Goal: Task Accomplishment & Management: Complete application form

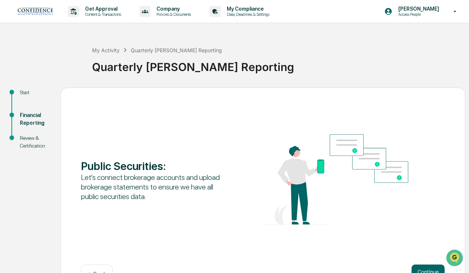
scroll to position [23, 0]
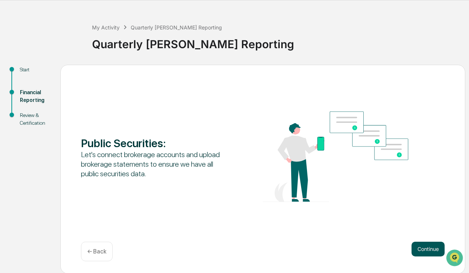
click at [429, 247] on button "Continue" at bounding box center [428, 249] width 33 height 15
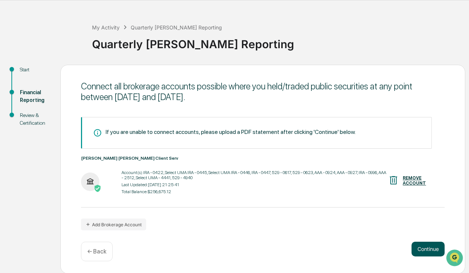
click at [430, 251] on button "Continue" at bounding box center [428, 249] width 33 height 15
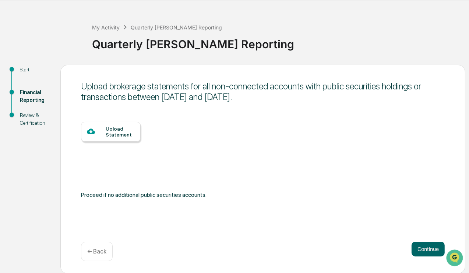
click at [114, 130] on div "Upload Statement" at bounding box center [120, 132] width 29 height 12
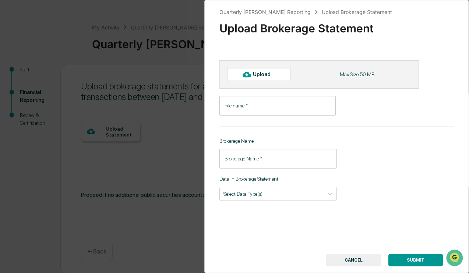
click at [253, 74] on div "Upload" at bounding box center [265, 74] width 24 height 6
type input "******"
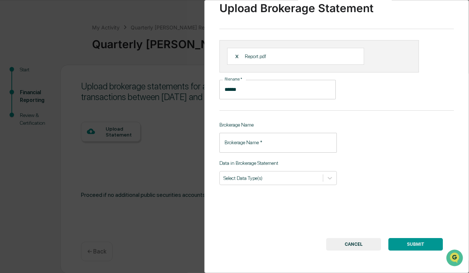
scroll to position [23, 0]
click at [300, 141] on input "Brokerage Name   *" at bounding box center [277, 143] width 117 height 20
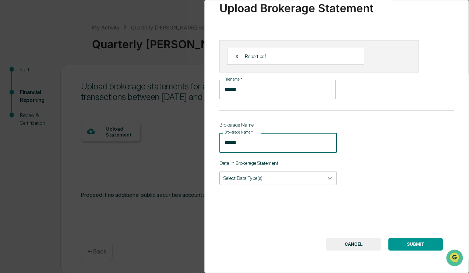
type input "******"
click at [326, 175] on icon at bounding box center [329, 177] width 7 height 7
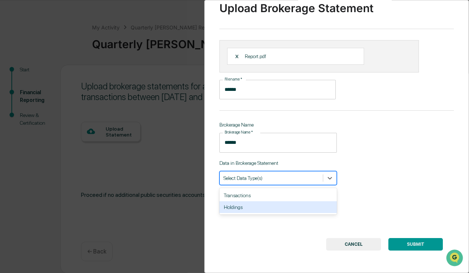
click at [256, 203] on div "Holdings" at bounding box center [277, 207] width 117 height 12
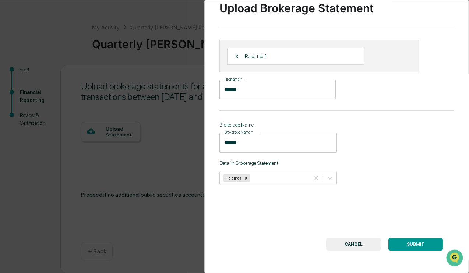
click at [395, 195] on div "Quarterly [PERSON_NAME] Reporting Upload Brokerage Statement Upload Brokerage S…" at bounding box center [336, 136] width 265 height 273
click at [412, 242] on button "SUBMIT" at bounding box center [415, 244] width 54 height 13
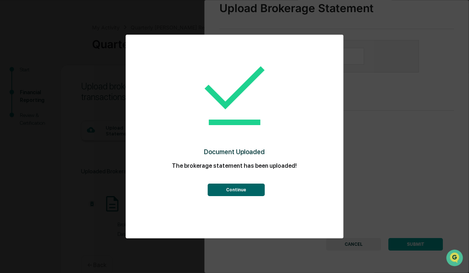
click at [229, 193] on button "Continue" at bounding box center [236, 190] width 57 height 13
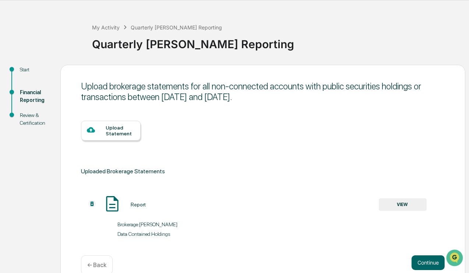
scroll to position [37, 0]
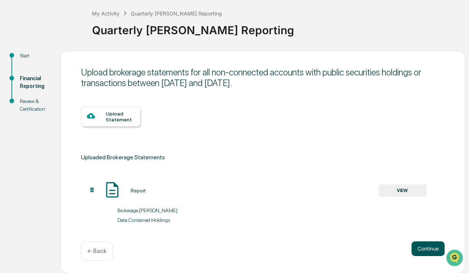
click at [416, 247] on button "Continue" at bounding box center [428, 248] width 33 height 15
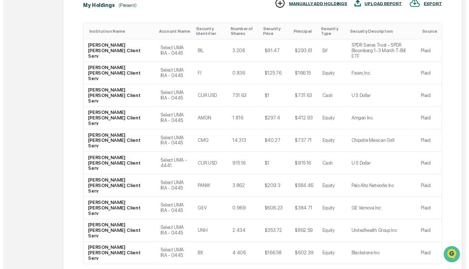
scroll to position [201, 0]
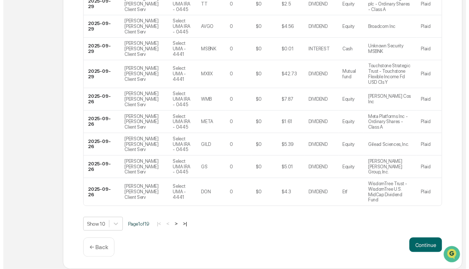
scroll to position [193, 0]
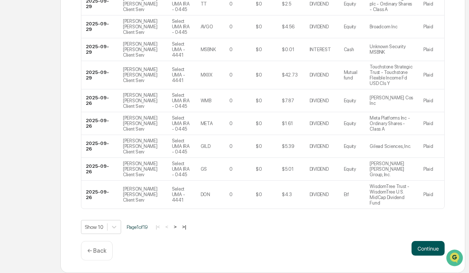
click at [425, 246] on button "Continue" at bounding box center [428, 248] width 33 height 15
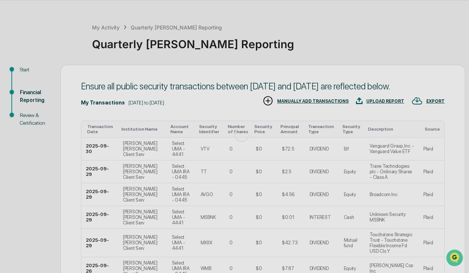
scroll to position [46, 0]
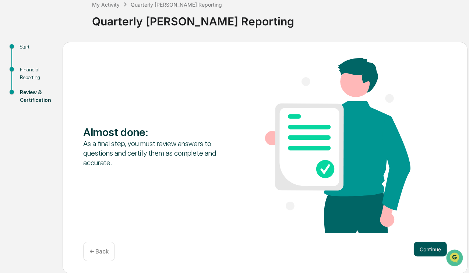
click at [420, 252] on button "Continue" at bounding box center [430, 249] width 33 height 15
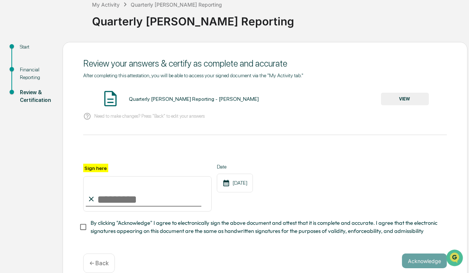
click at [395, 98] on button "VIEW" at bounding box center [405, 99] width 48 height 13
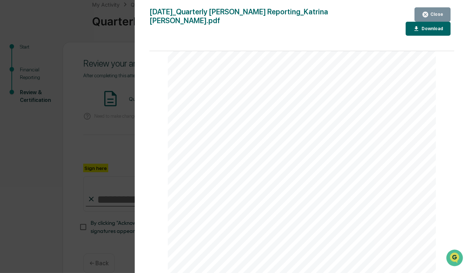
scroll to position [2980, 0]
click at [435, 16] on div "Close" at bounding box center [436, 14] width 14 height 5
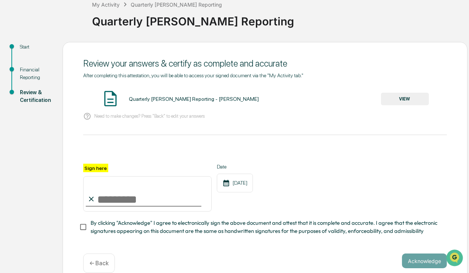
click at [99, 193] on input "Sign here" at bounding box center [147, 193] width 128 height 35
type input "**********"
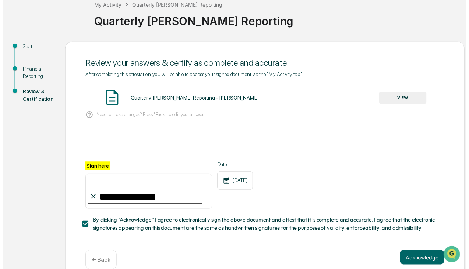
scroll to position [60, 0]
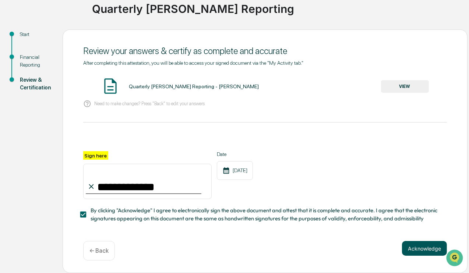
click at [412, 251] on button "Acknowledge" at bounding box center [424, 248] width 45 height 15
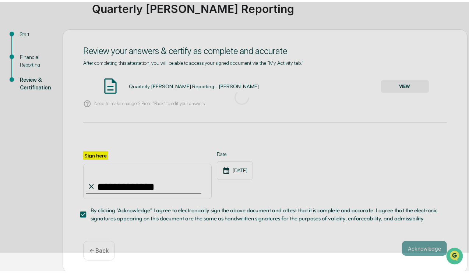
scroll to position [23, 0]
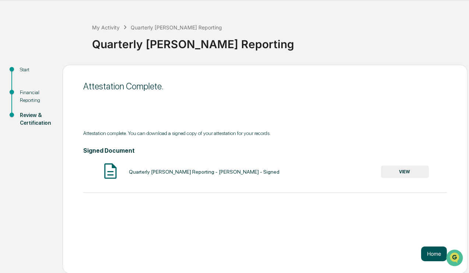
click at [430, 255] on button "Home" at bounding box center [434, 254] width 26 height 15
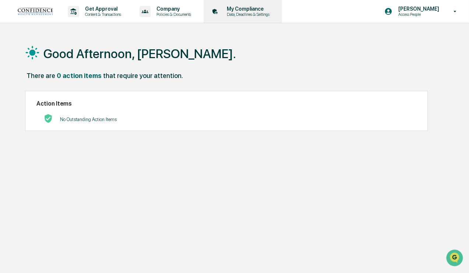
click at [240, 9] on p "My Compliance" at bounding box center [247, 9] width 52 height 6
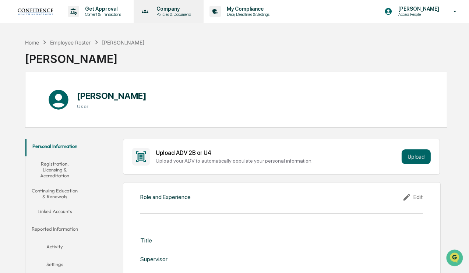
click at [176, 9] on p "Company" at bounding box center [173, 9] width 44 height 6
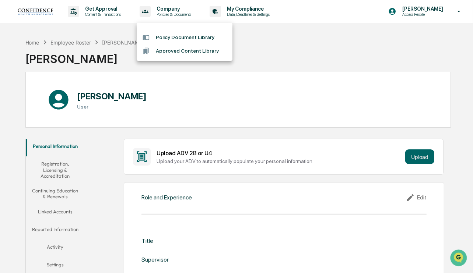
click at [179, 35] on li "Policy Document Library" at bounding box center [185, 38] width 96 height 14
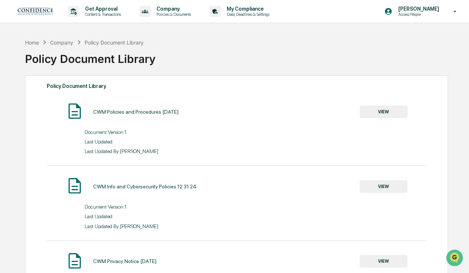
click at [385, 108] on button "VIEW" at bounding box center [384, 112] width 48 height 13
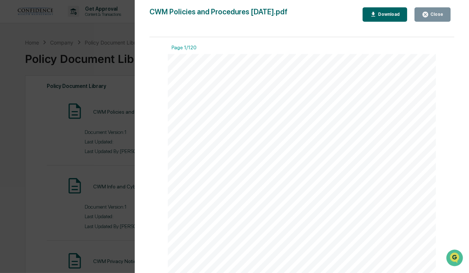
scroll to position [630, 0]
click at [384, 15] on div "Download" at bounding box center [388, 14] width 23 height 5
